Goal: Information Seeking & Learning: Understand process/instructions

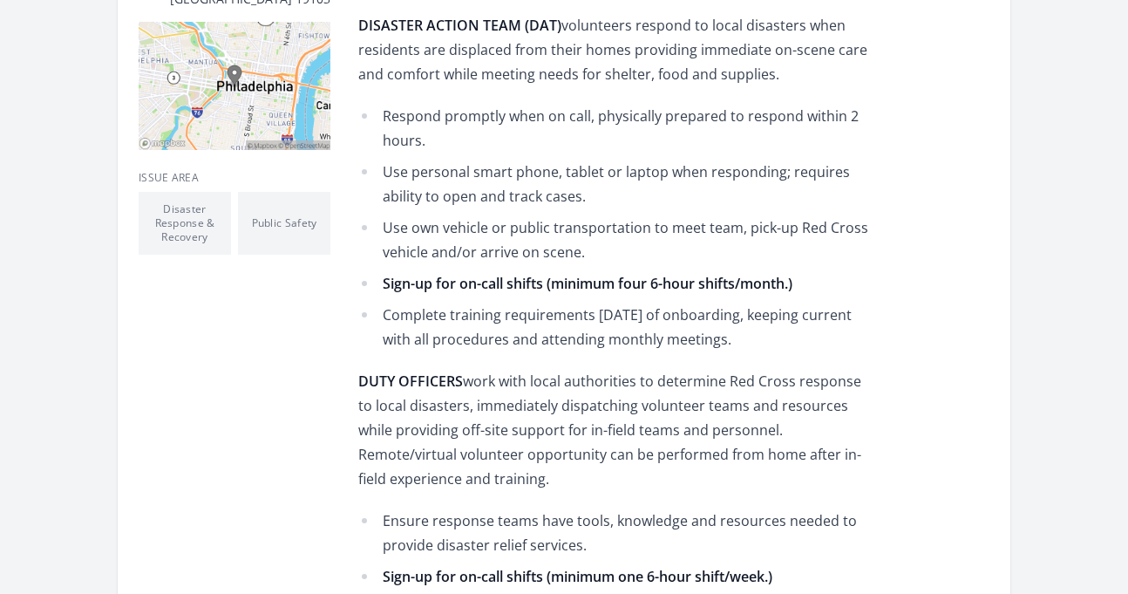
scroll to position [534, 0]
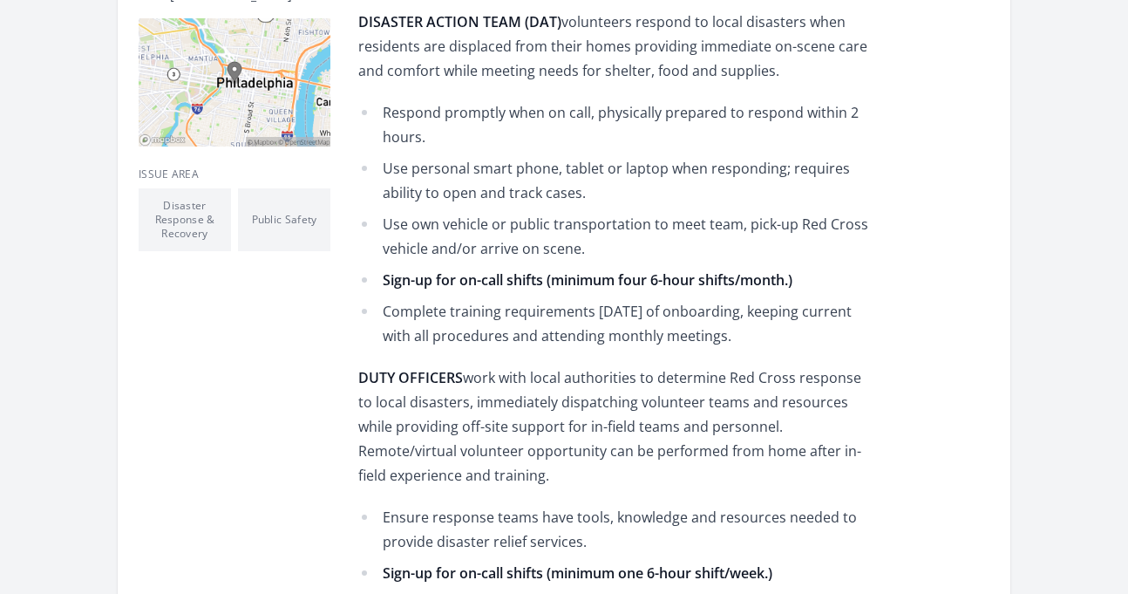
click at [375, 224] on li "Use own vehicle or public transportation to meet team, pick-up Red Cross vehicl…" at bounding box center [613, 236] width 510 height 49
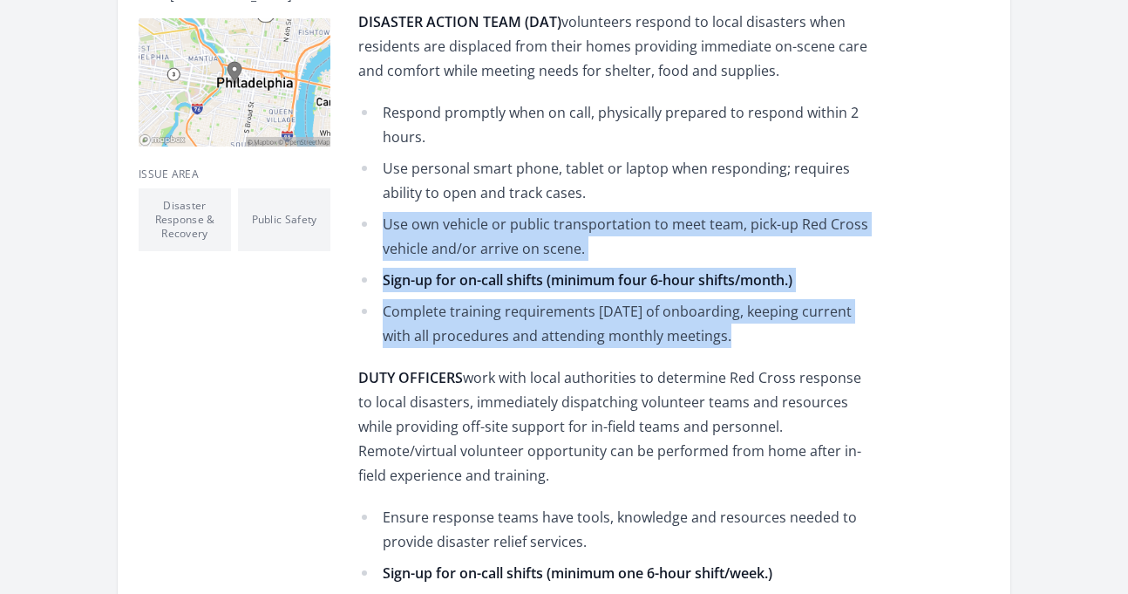
drag, startPoint x: 375, startPoint y: 224, endPoint x: 375, endPoint y: 339, distance: 115.1
click at [375, 339] on ul "Respond promptly when on call, physically prepared to respond within 2 hours. U…" at bounding box center [613, 224] width 510 height 248
click at [375, 339] on li "Complete training requirements [DATE] of onboarding, keeping current with all p…" at bounding box center [613, 323] width 510 height 49
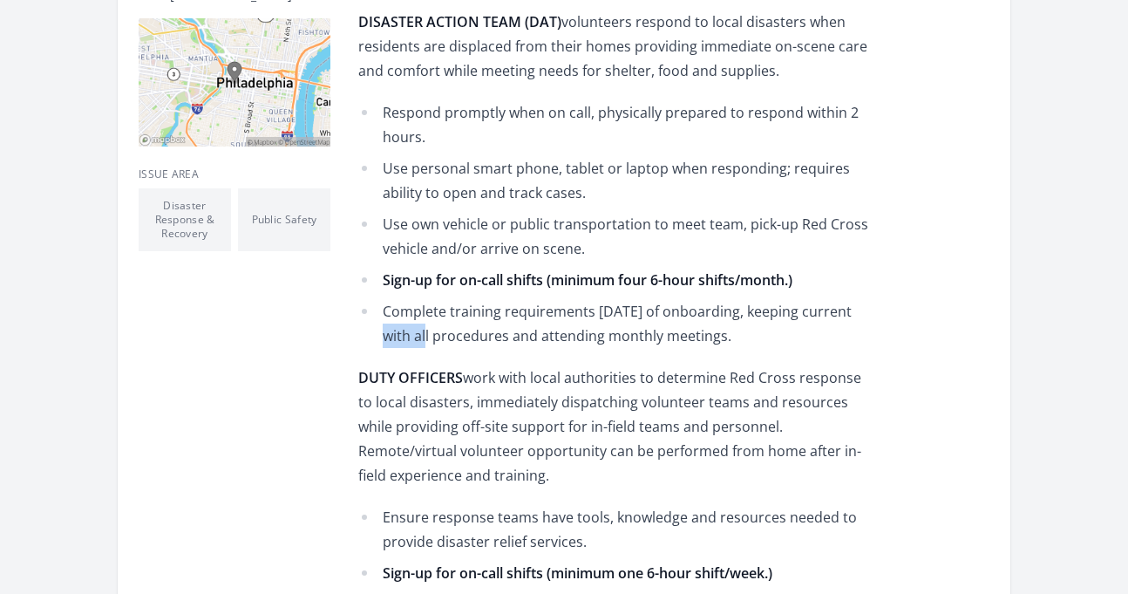
click at [375, 339] on li "Complete training requirements [DATE] of onboarding, keeping current with all p…" at bounding box center [613, 323] width 510 height 49
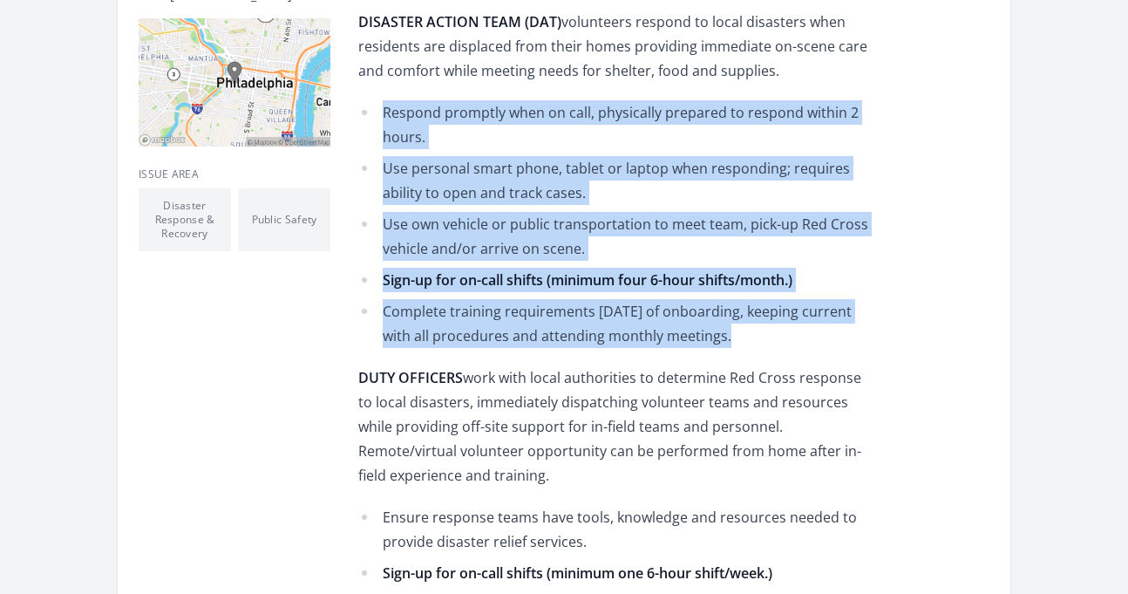
drag, startPoint x: 375, startPoint y: 339, endPoint x: 387, endPoint y: 97, distance: 242.7
click at [387, 99] on div "Help when local disasters and home fires strike. Learn more by emailing [PERSON…" at bounding box center [613, 287] width 510 height 820
click at [387, 97] on div "Help when local disasters and home fires strike. Learn more by emailing [PERSON…" at bounding box center [613, 287] width 510 height 820
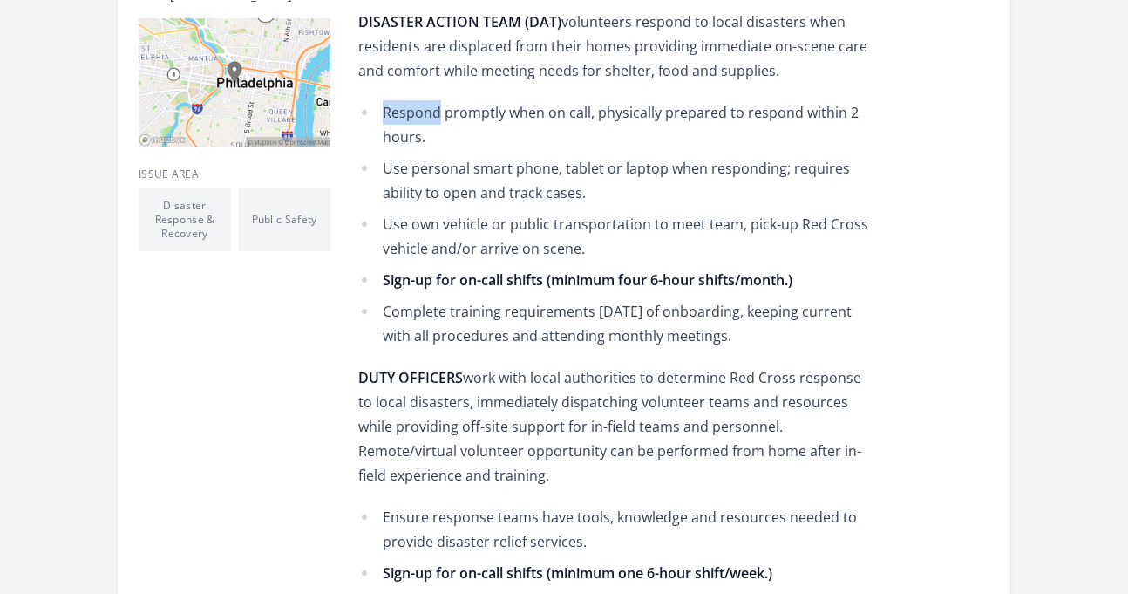
click at [387, 97] on div "Help when local disasters and home fires strike. Learn more by emailing [PERSON…" at bounding box center [613, 287] width 510 height 820
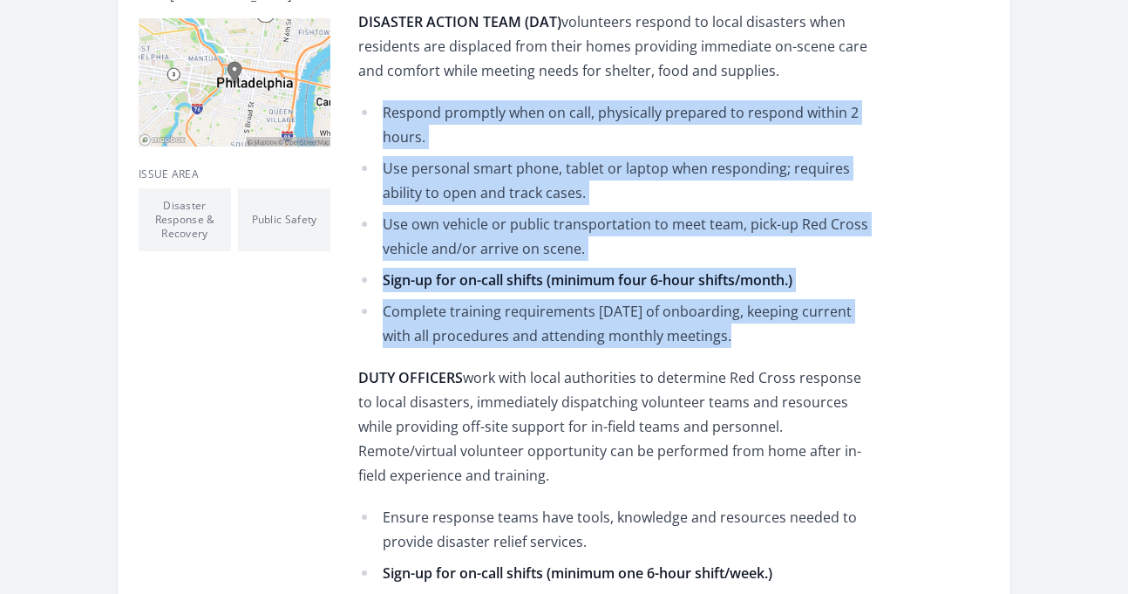
drag, startPoint x: 387, startPoint y: 97, endPoint x: 388, endPoint y: 323, distance: 225.9
click at [388, 322] on div "Help when local disasters and home fires strike. Learn more by emailing [PERSON…" at bounding box center [613, 287] width 510 height 820
click at [388, 323] on li "Complete training requirements [DATE] of onboarding, keeping current with all p…" at bounding box center [613, 323] width 510 height 49
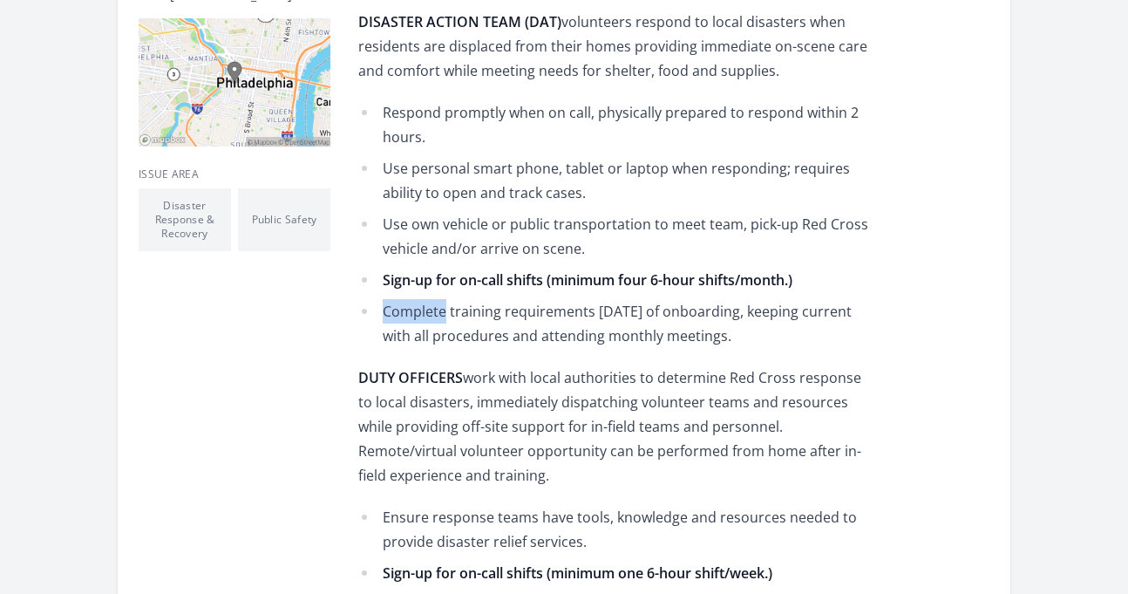
click at [388, 323] on li "Complete training requirements [DATE] of onboarding, keeping current with all p…" at bounding box center [613, 323] width 510 height 49
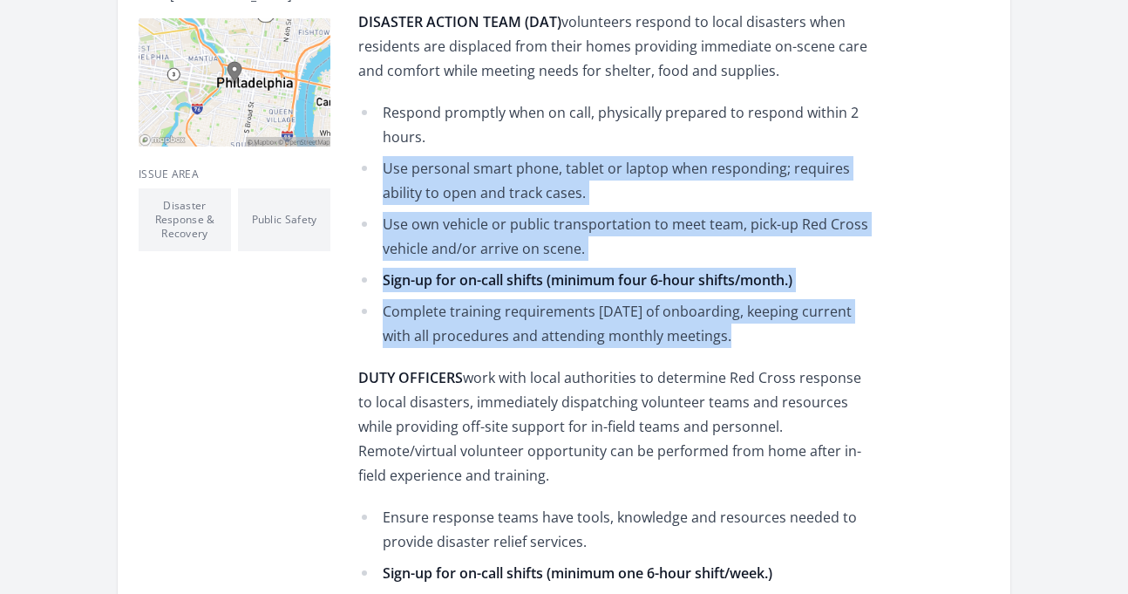
drag, startPoint x: 388, startPoint y: 323, endPoint x: 388, endPoint y: 116, distance: 206.7
click at [388, 123] on ul "Respond promptly when on call, physically prepared to respond within 2 hours. U…" at bounding box center [613, 224] width 510 height 248
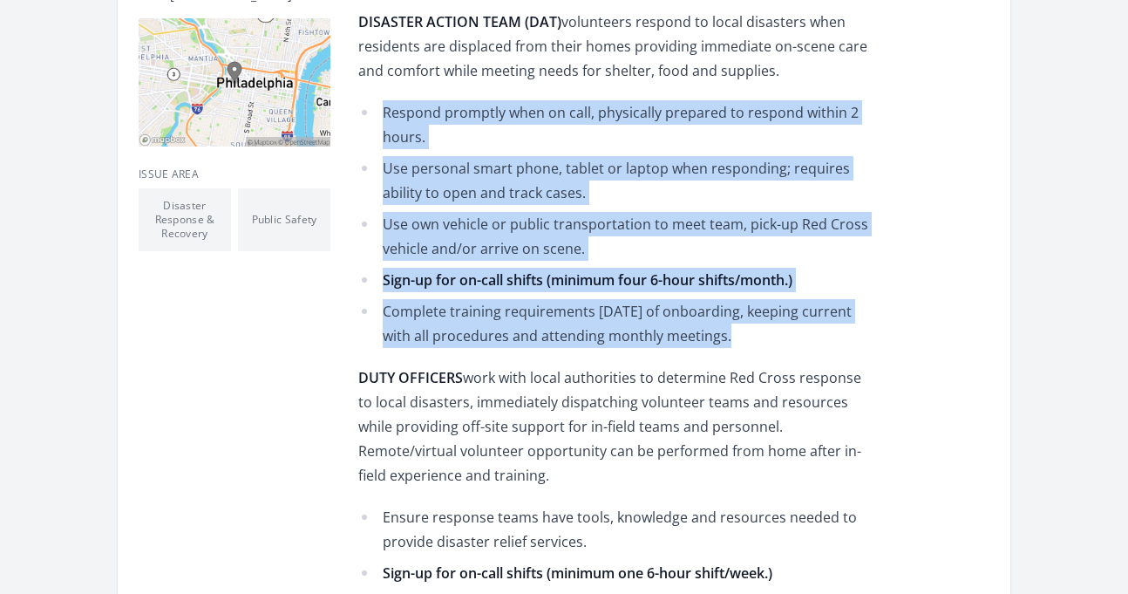
click at [388, 116] on li "Respond promptly when on call, physically prepared to respond within 2 hours." at bounding box center [613, 124] width 510 height 49
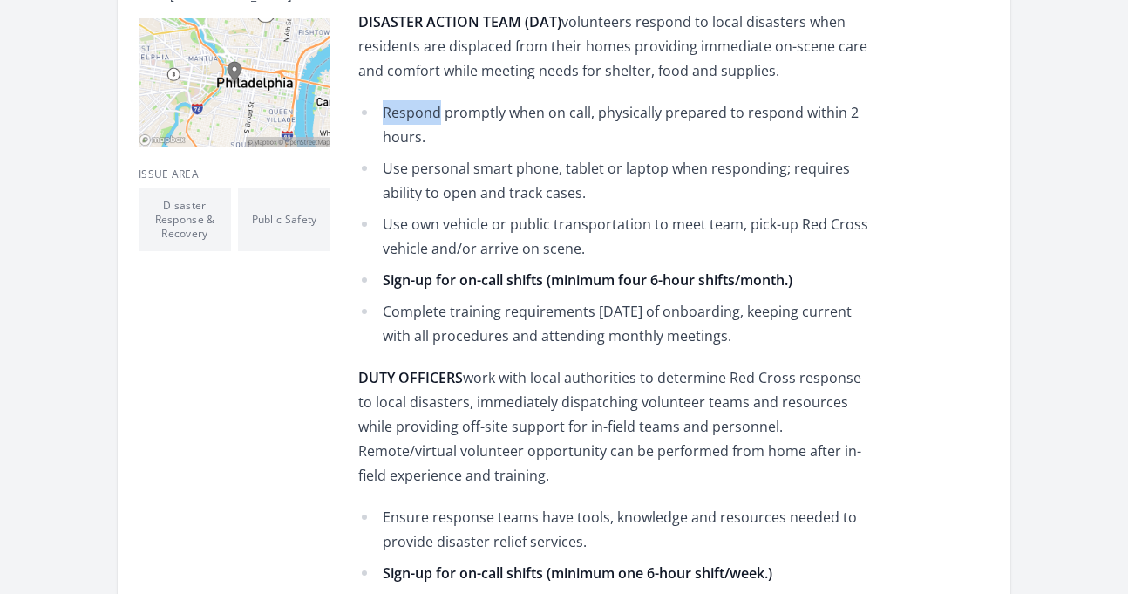
click at [388, 116] on li "Respond promptly when on call, physically prepared to respond within 2 hours." at bounding box center [613, 124] width 510 height 49
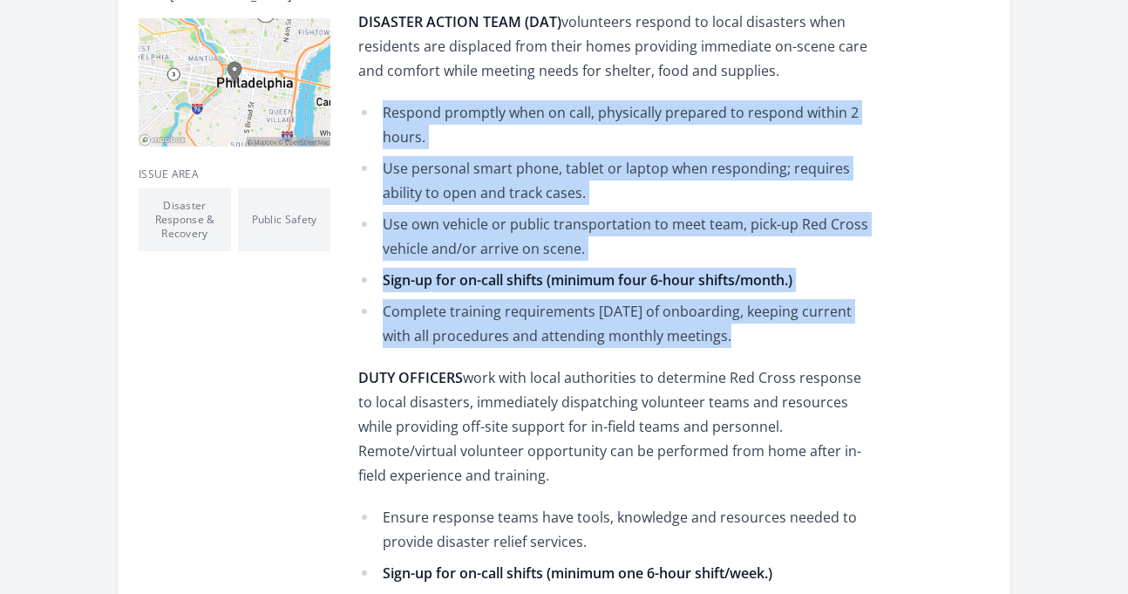
drag, startPoint x: 388, startPoint y: 116, endPoint x: 385, endPoint y: 312, distance: 196.2
click at [385, 312] on ul "Respond promptly when on call, physically prepared to respond within 2 hours. U…" at bounding box center [613, 224] width 510 height 248
click at [385, 312] on li "Complete training requirements [DATE] of onboarding, keeping current with all p…" at bounding box center [613, 323] width 510 height 49
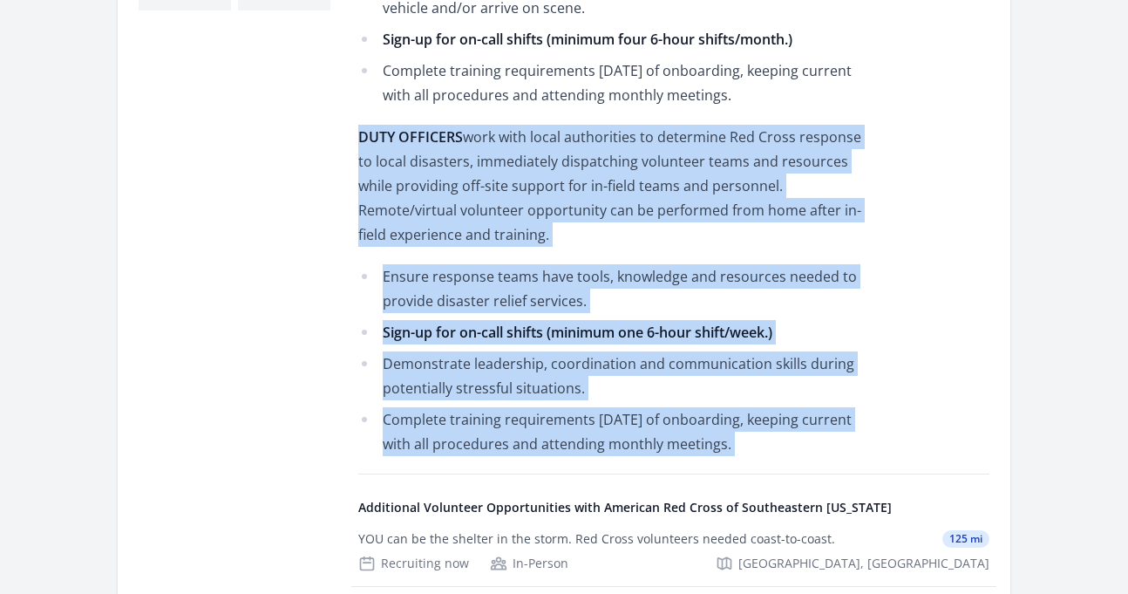
drag, startPoint x: 385, startPoint y: 108, endPoint x: 365, endPoint y: 458, distance: 350.2
click at [365, 458] on div "About this Opportunity Help when local disasters and home fires strike. Learn m…" at bounding box center [673, 271] width 631 height 1366
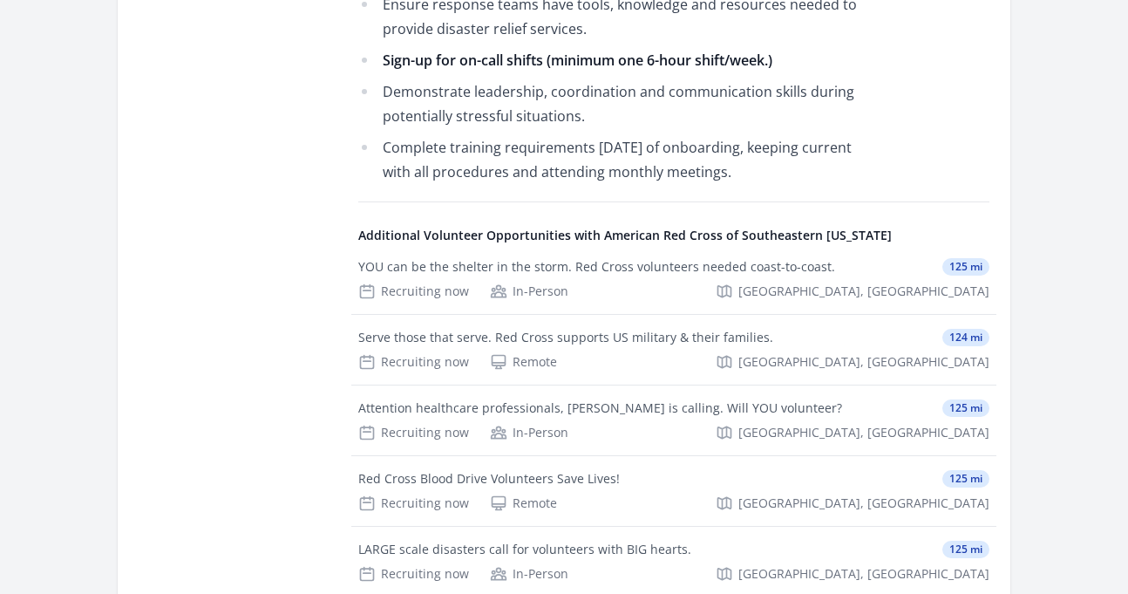
scroll to position [1099, 0]
